Goal: Information Seeking & Learning: Learn about a topic

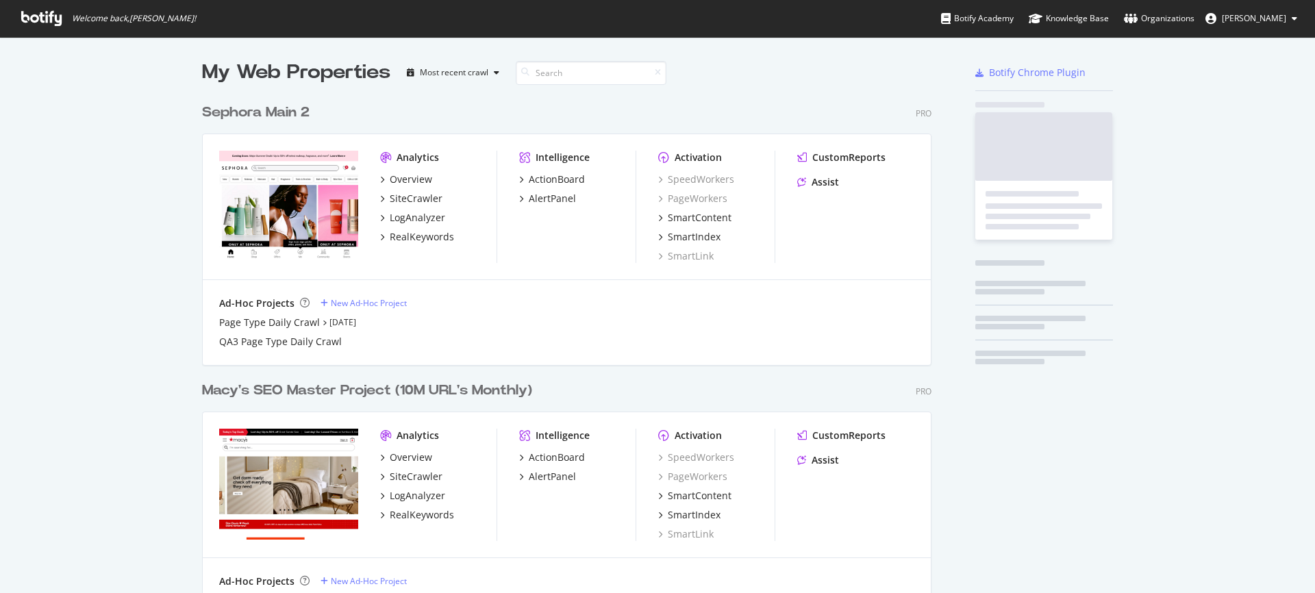
scroll to position [600, 741]
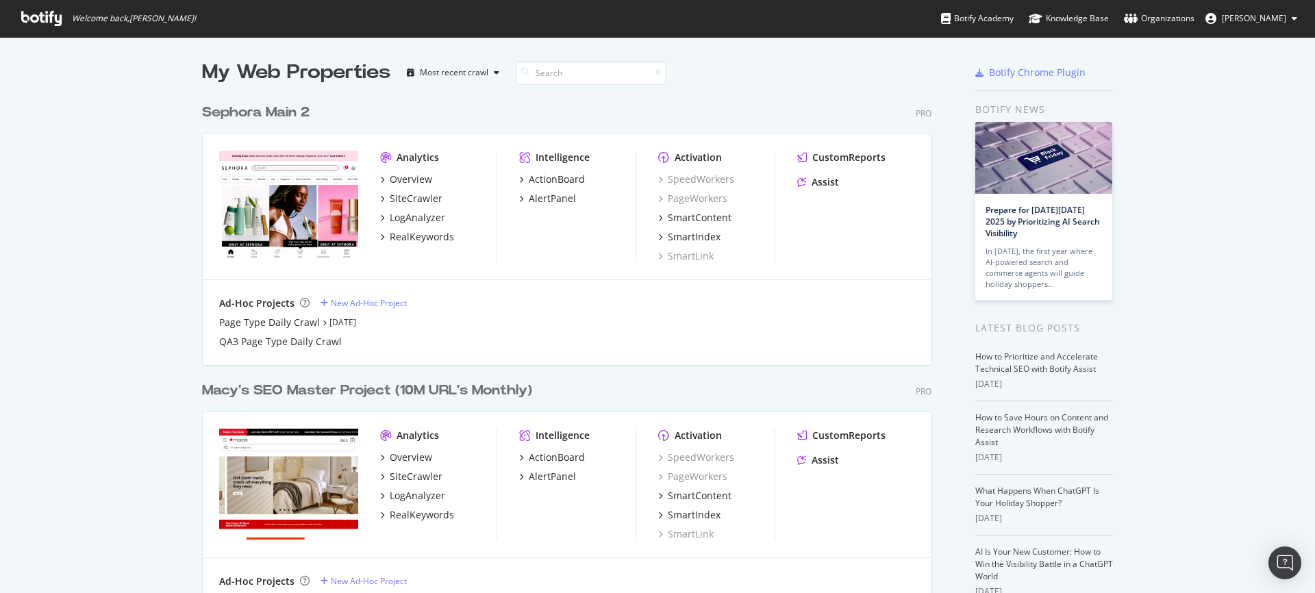
click at [284, 119] on div "Sephora Main 2" at bounding box center [256, 113] width 108 height 20
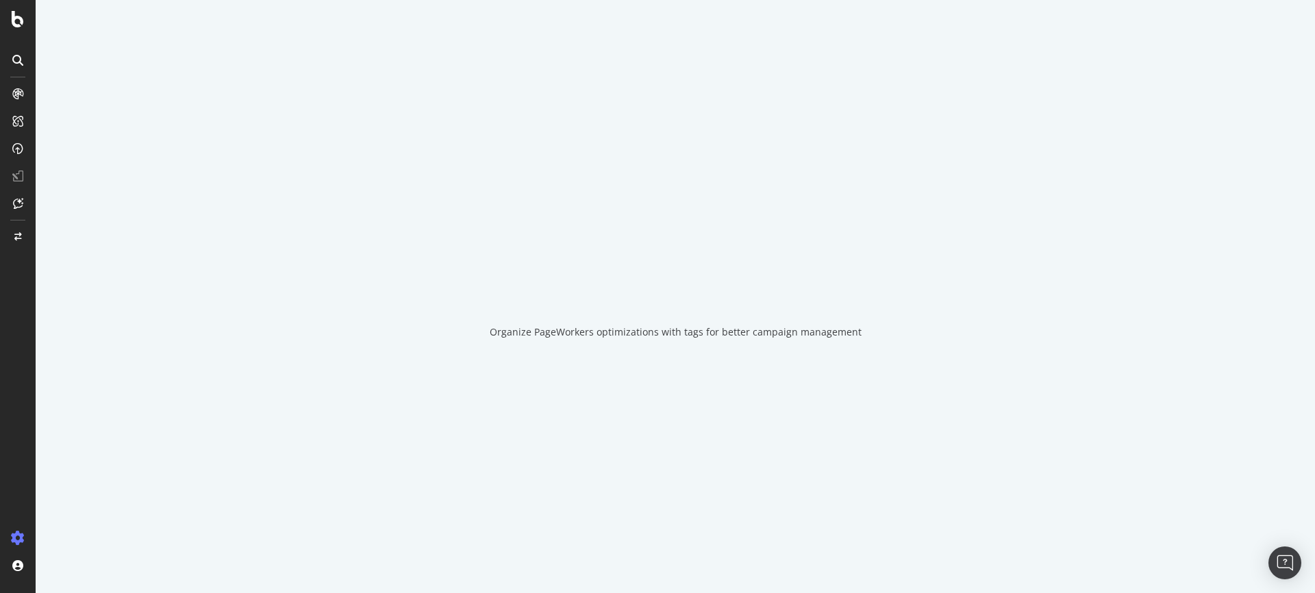
click at [277, 113] on div "Organize PageWorkers optimizations with tags for better campaign management" at bounding box center [676, 296] width 1280 height 593
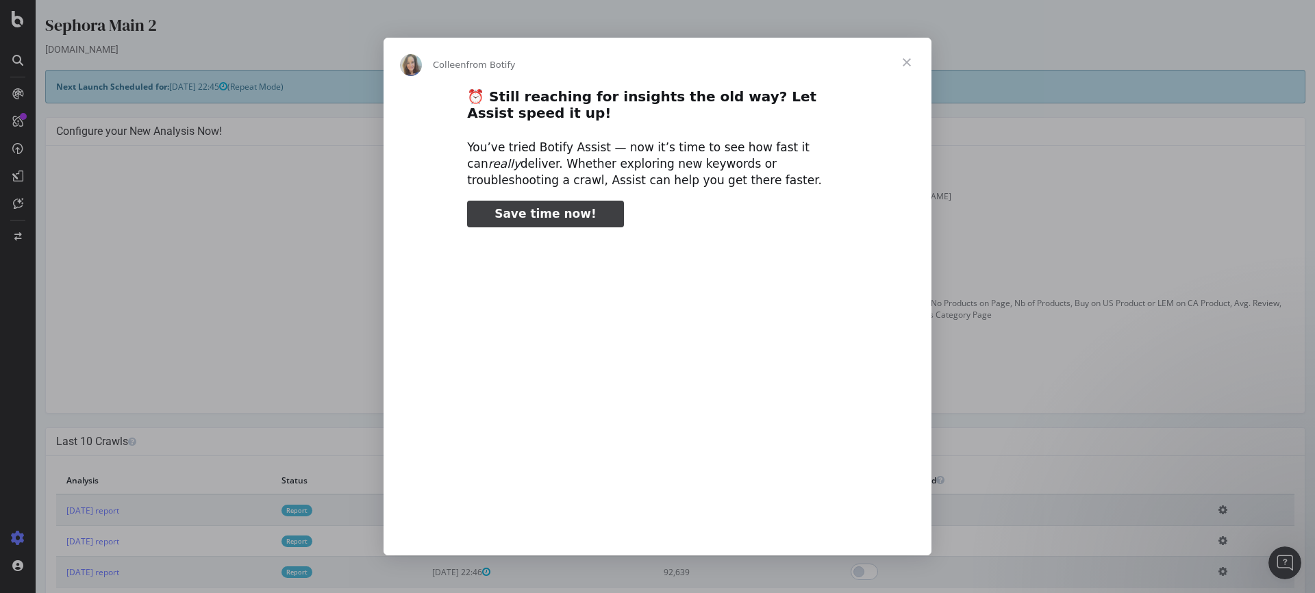
type input "132239"
click at [901, 58] on span "Close" at bounding box center [906, 62] width 49 height 49
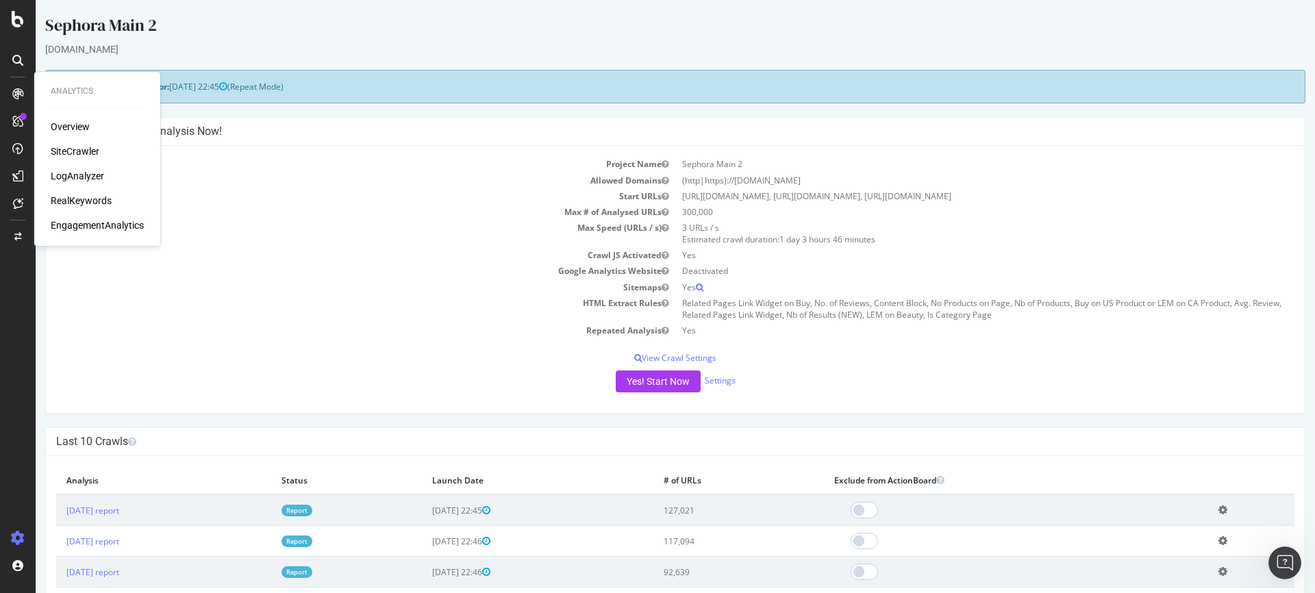
click at [84, 151] on div "SiteCrawler" at bounding box center [75, 152] width 49 height 14
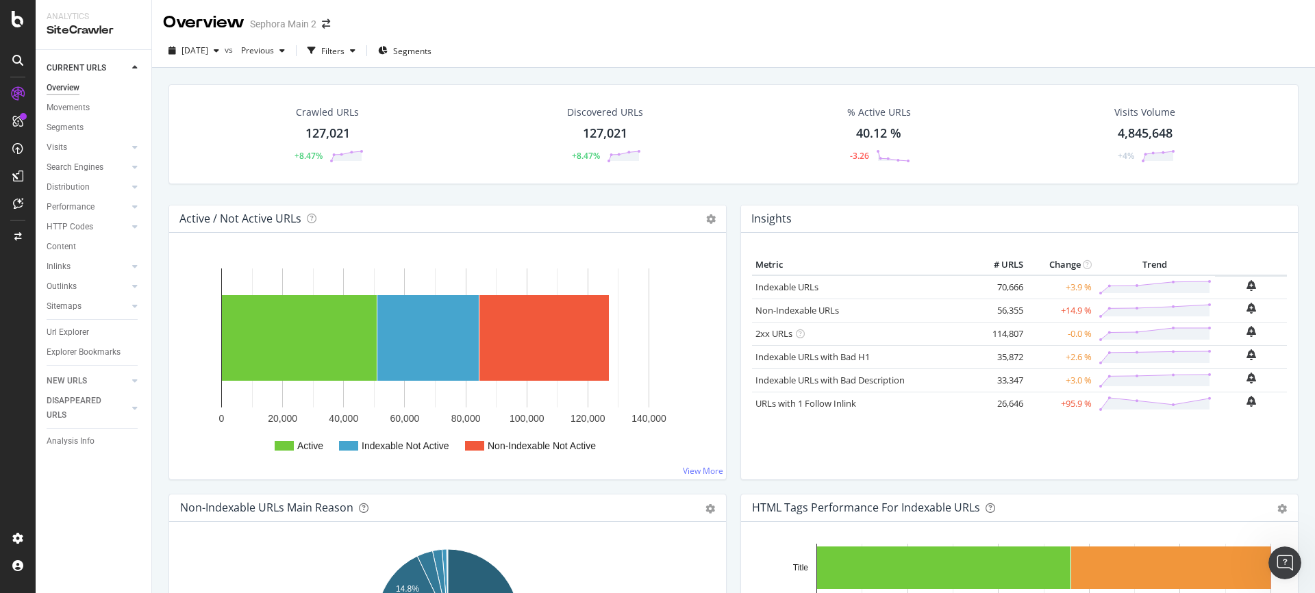
click at [318, 132] on div "127,021" at bounding box center [328, 134] width 45 height 18
